Goal: Transaction & Acquisition: Purchase product/service

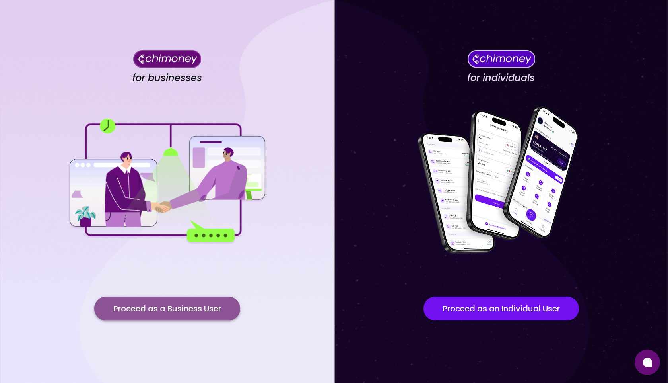
click at [201, 311] on button "Proceed as a Business User" at bounding box center [167, 308] width 146 height 24
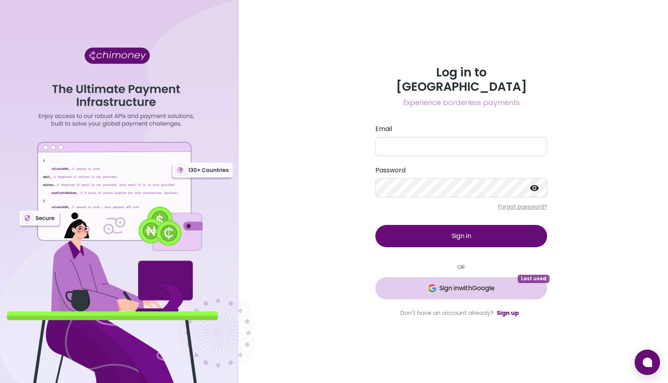
click at [441, 277] on button "Sign in with Google Last used" at bounding box center [461, 288] width 172 height 22
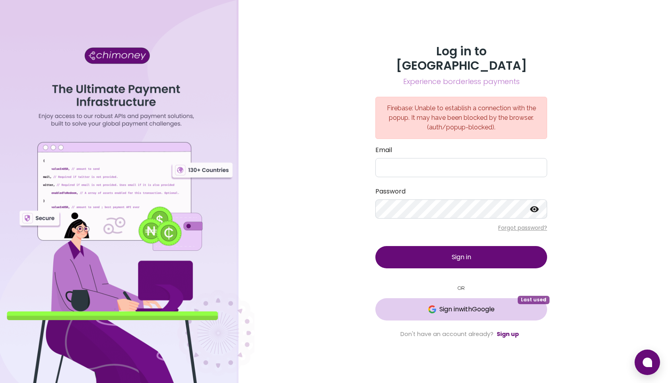
click at [449, 307] on button "Sign in with Google Last used" at bounding box center [461, 309] width 172 height 22
click at [459, 309] on button "Sign in with Google Last used" at bounding box center [461, 309] width 172 height 22
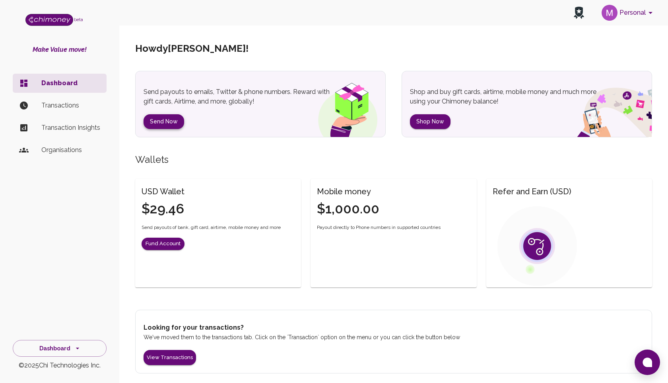
click at [165, 120] on button "Send Now" at bounding box center [164, 121] width 41 height 15
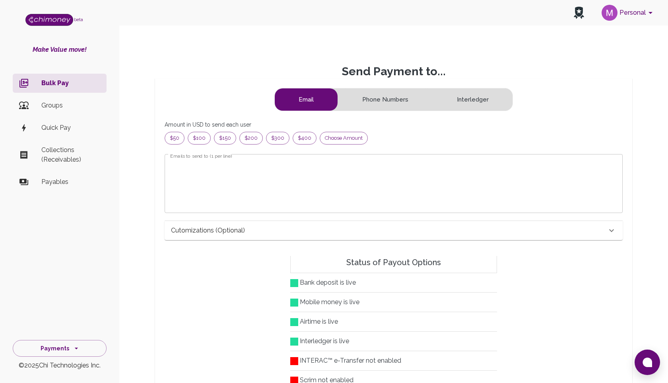
scroll to position [102, 445]
click at [346, 140] on span "Choose amount" at bounding box center [343, 138] width 47 height 8
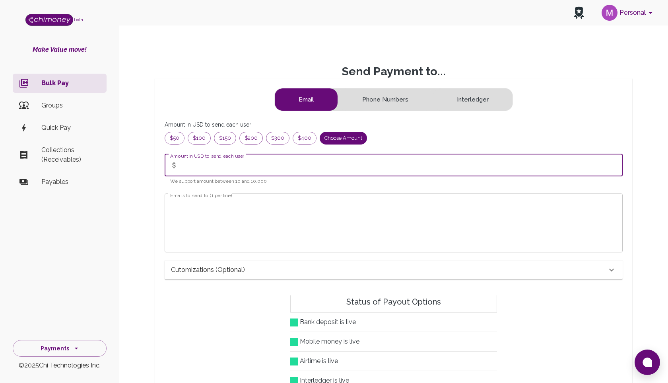
click at [264, 166] on input "Amount in USD to send each user" at bounding box center [401, 165] width 441 height 22
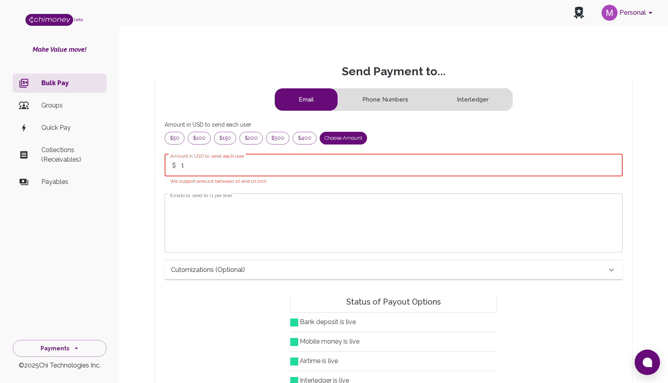
type input "1"
click at [215, 211] on textarea "Emails to send to (1 per line)" at bounding box center [393, 223] width 447 height 46
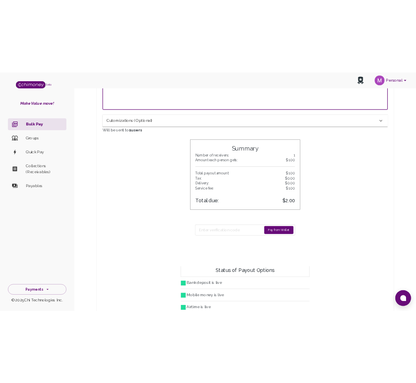
scroll to position [196, 0]
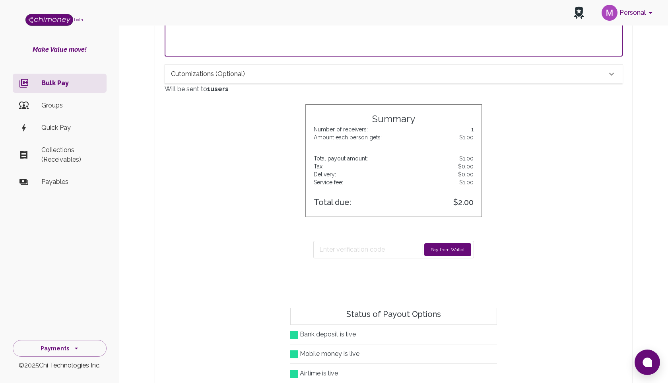
type textarea "[EMAIL_ADDRESS][DOMAIN_NAME]"
click at [431, 250] on button "Pay from Wallet" at bounding box center [447, 249] width 47 height 13
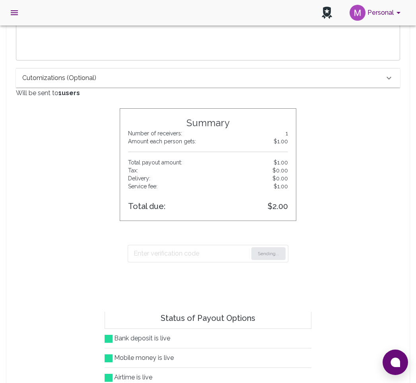
scroll to position [194, 0]
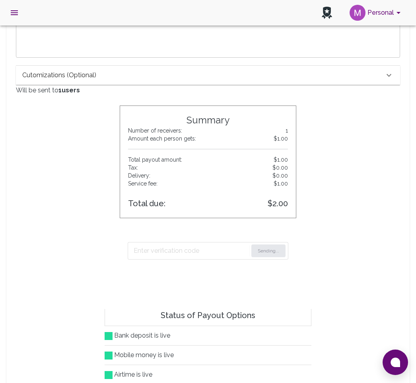
click at [352, 148] on form "Email Phone Numbers Interledger Amount in USD to send each user $50 $100 $150 $…" at bounding box center [208, 97] width 384 height 409
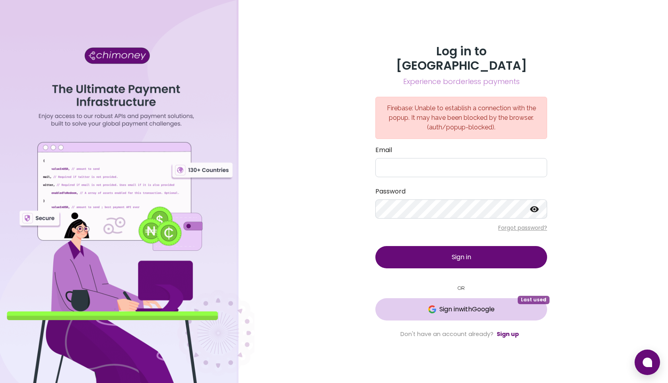
click at [463, 304] on span "Sign in with Google" at bounding box center [466, 309] width 55 height 10
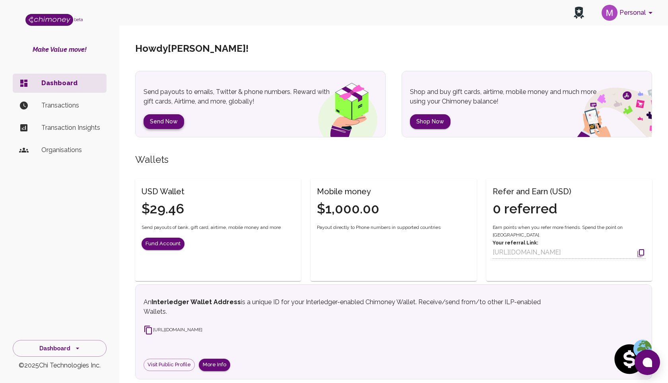
click at [172, 125] on button "Send Now" at bounding box center [164, 121] width 41 height 15
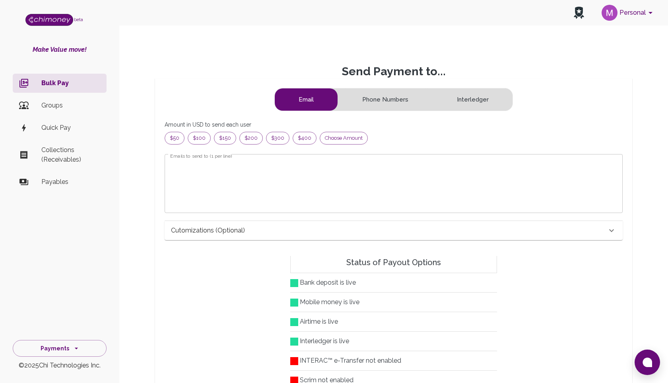
scroll to position [102, 445]
click at [341, 136] on span "Choose amount" at bounding box center [343, 138] width 47 height 8
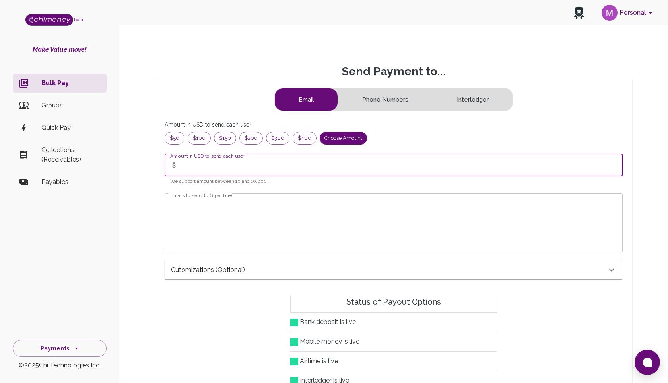
click at [259, 161] on input "Amount in USD to send each user" at bounding box center [401, 165] width 441 height 22
type input "1"
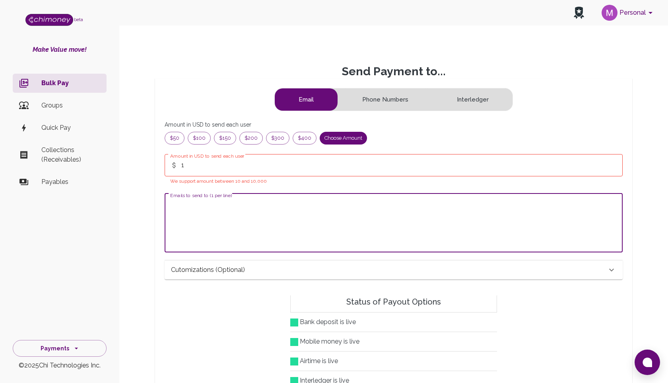
click at [227, 202] on textarea "Emails to send to (1 per line)" at bounding box center [393, 223] width 447 height 46
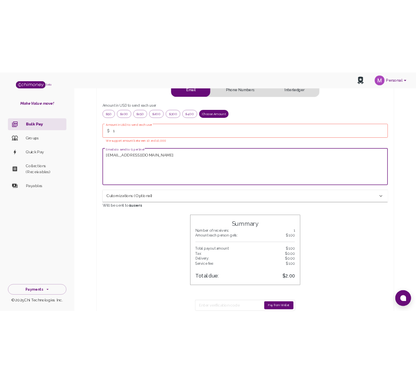
scroll to position [147, 0]
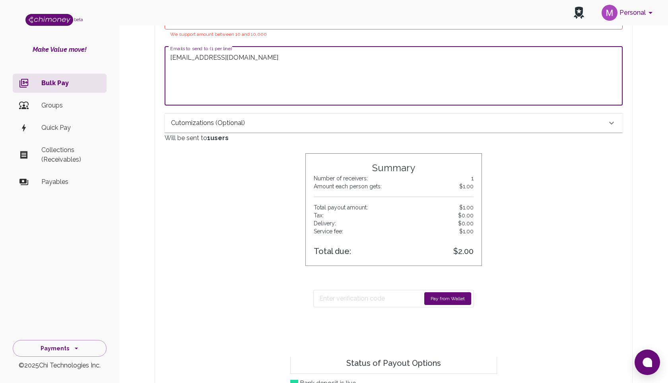
type textarea "[EMAIL_ADDRESS][DOMAIN_NAME]"
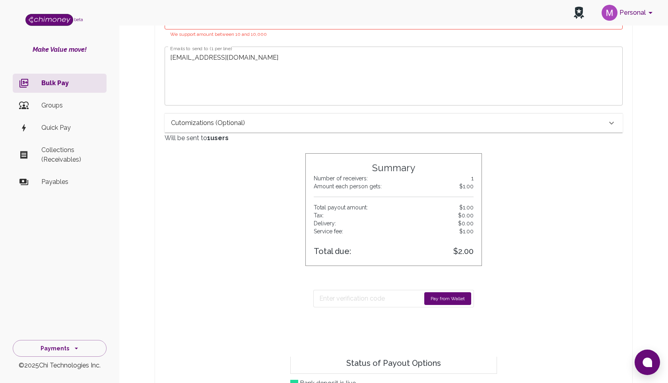
click at [443, 296] on button "Pay from Wallet" at bounding box center [447, 298] width 47 height 13
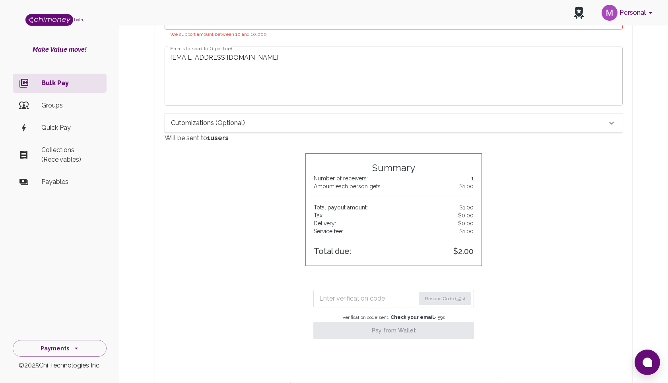
click at [364, 297] on input "Enter verification code" at bounding box center [367, 298] width 96 height 13
click at [344, 299] on input "Enter verification code" at bounding box center [368, 298] width 98 height 13
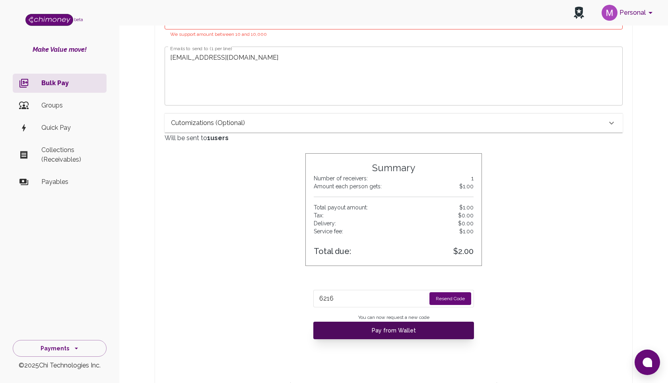
click at [393, 332] on button "Pay from Wallet" at bounding box center [393, 329] width 161 height 17
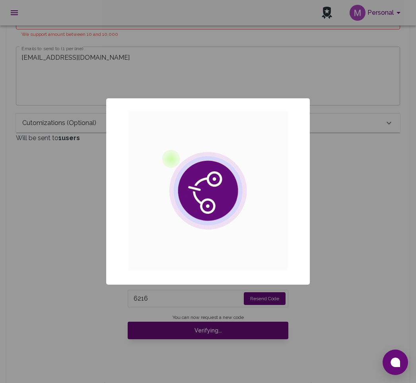
scroll to position [102, 371]
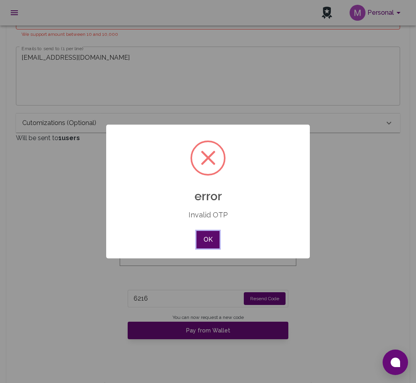
click at [200, 240] on button "OK" at bounding box center [207, 239] width 23 height 17
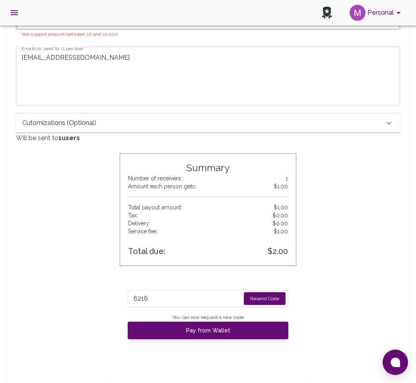
click at [257, 299] on button "Resend Code" at bounding box center [265, 298] width 42 height 13
click at [196, 292] on input "6216" at bounding box center [182, 298] width 96 height 13
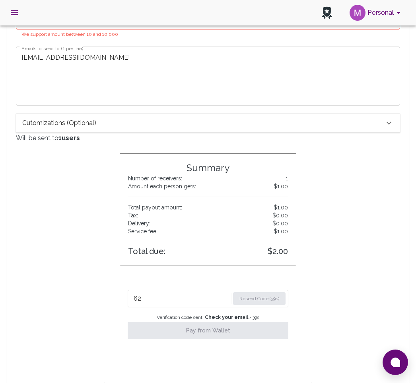
type input "6"
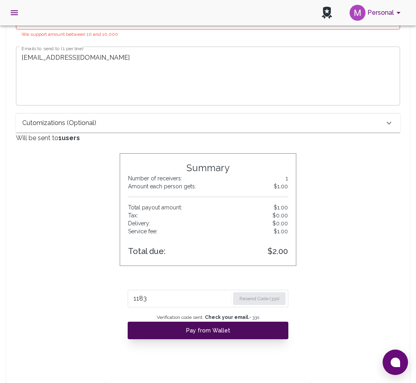
type input "1183"
click at [214, 327] on button "Pay from Wallet" at bounding box center [208, 329] width 161 height 17
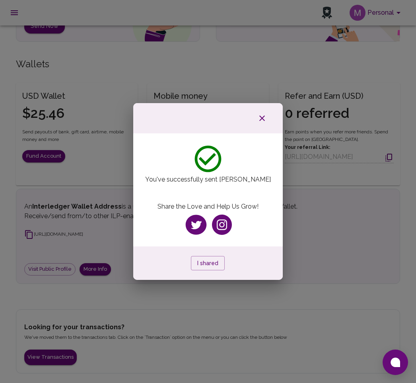
scroll to position [22, 0]
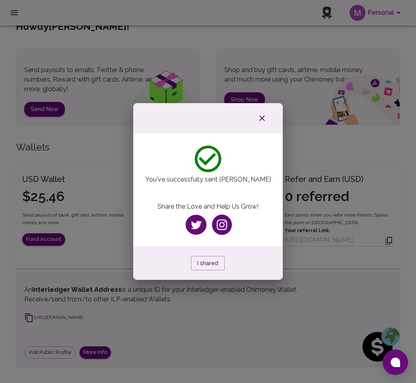
click at [262, 118] on icon "button" at bounding box center [262, 118] width 6 height 6
